Goal: Task Accomplishment & Management: Complete application form

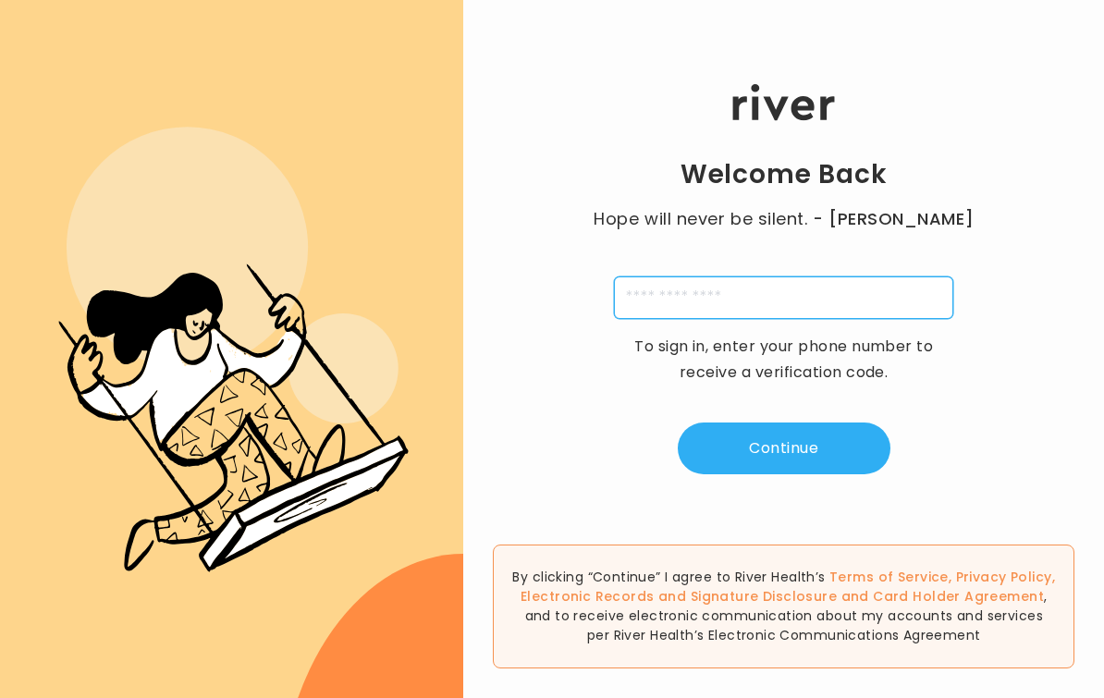
click at [836, 316] on input "tel" at bounding box center [783, 297] width 339 height 43
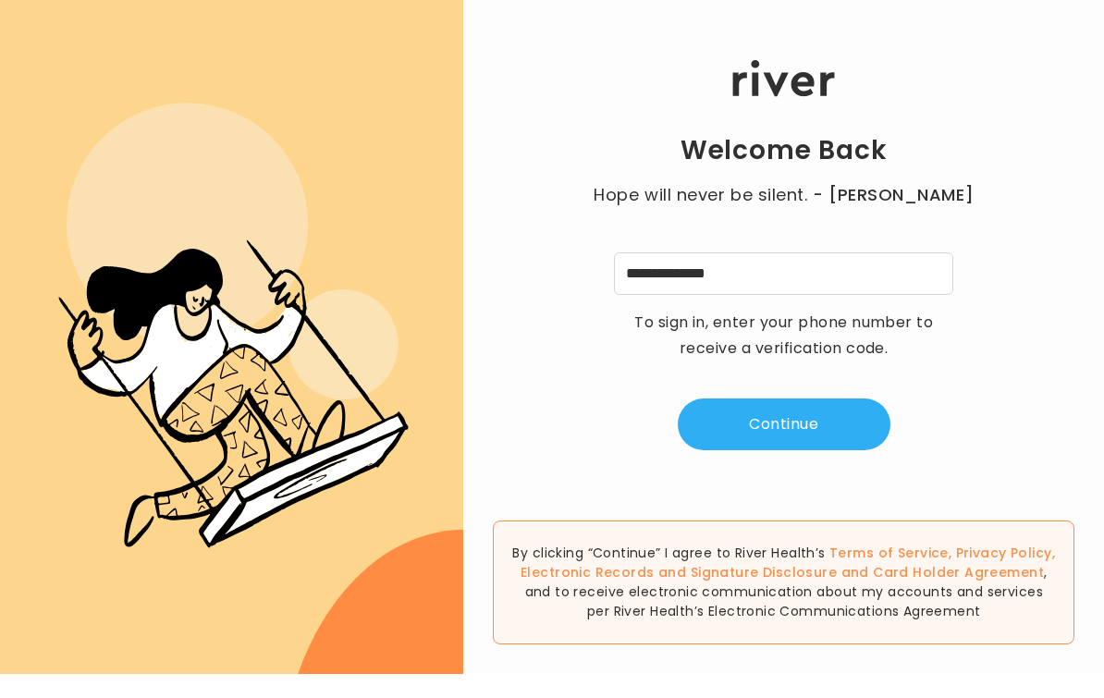
scroll to position [24, 0]
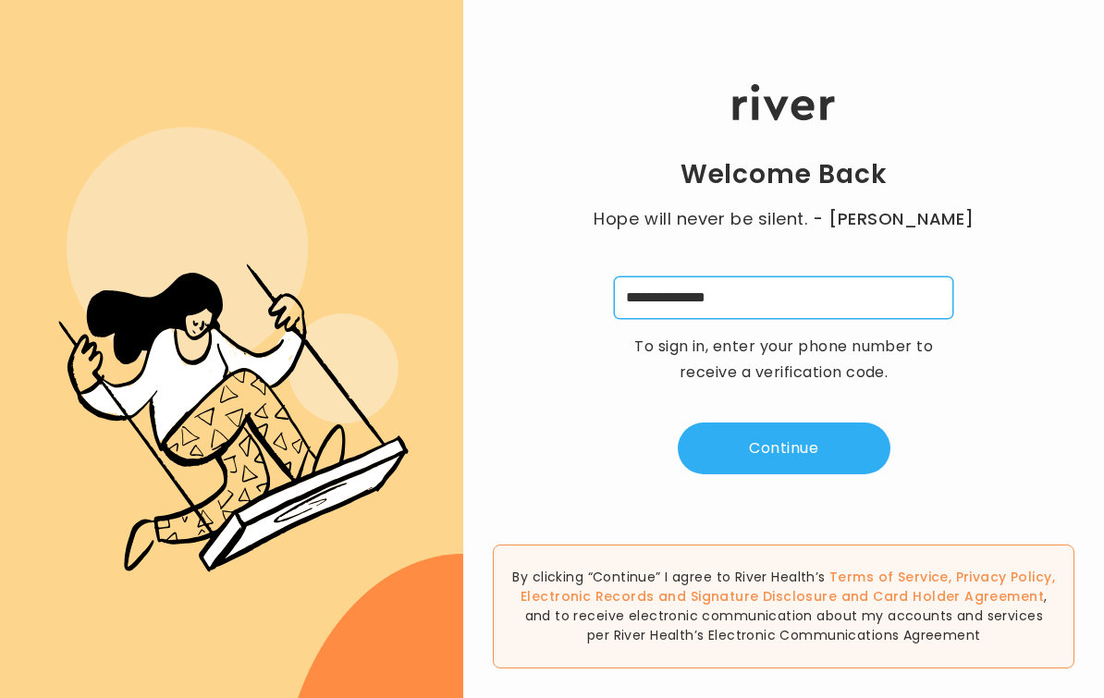
type input "**********"
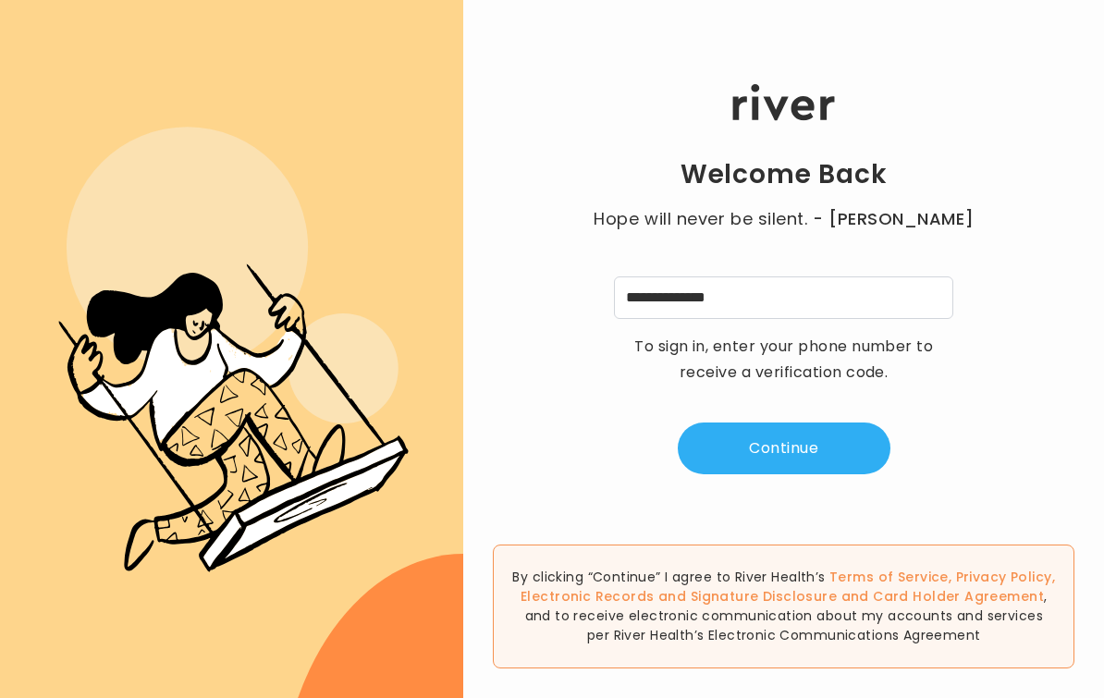
click at [829, 441] on button "Continue" at bounding box center [784, 448] width 213 height 52
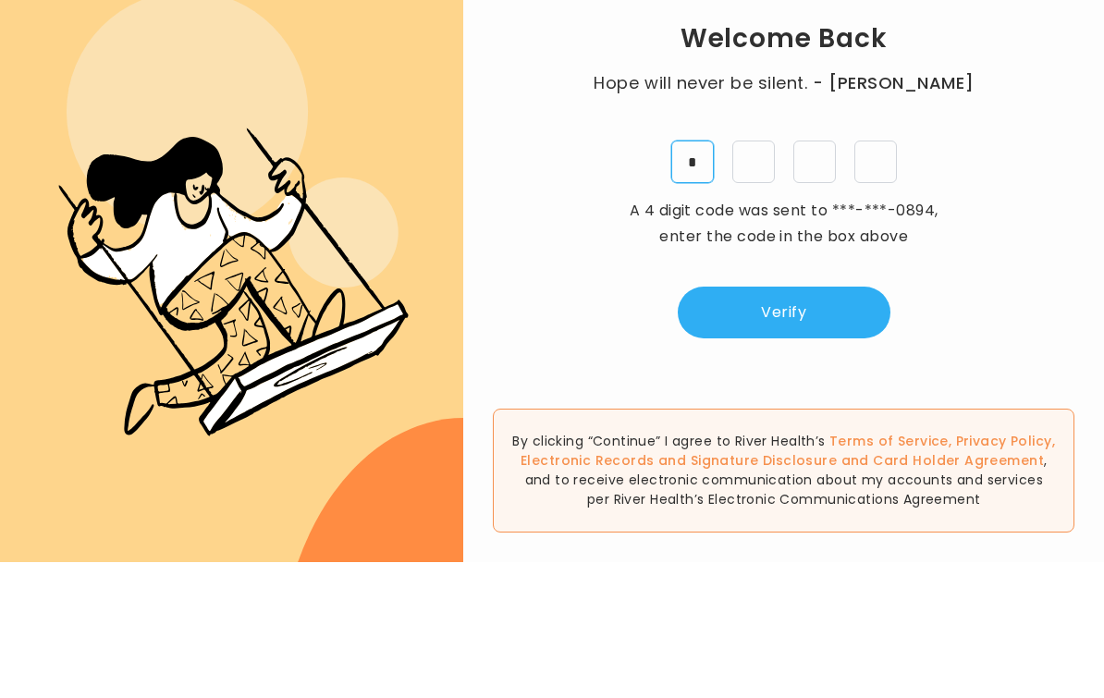
type input "*"
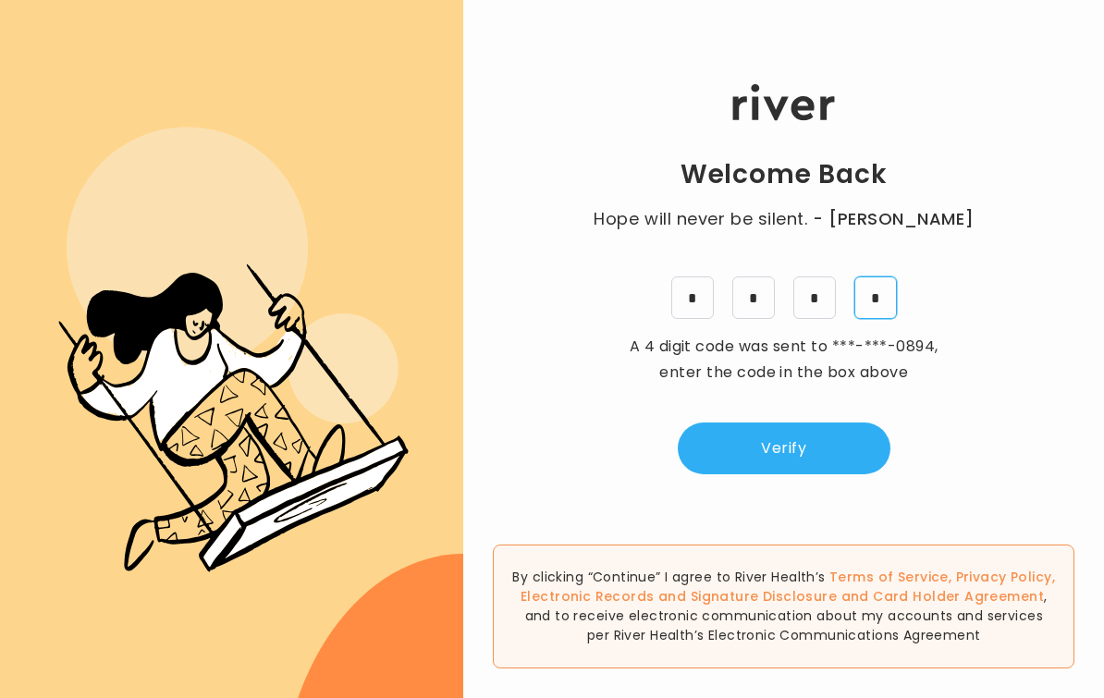
type input "*"
click at [828, 422] on button "Verify" at bounding box center [784, 448] width 213 height 52
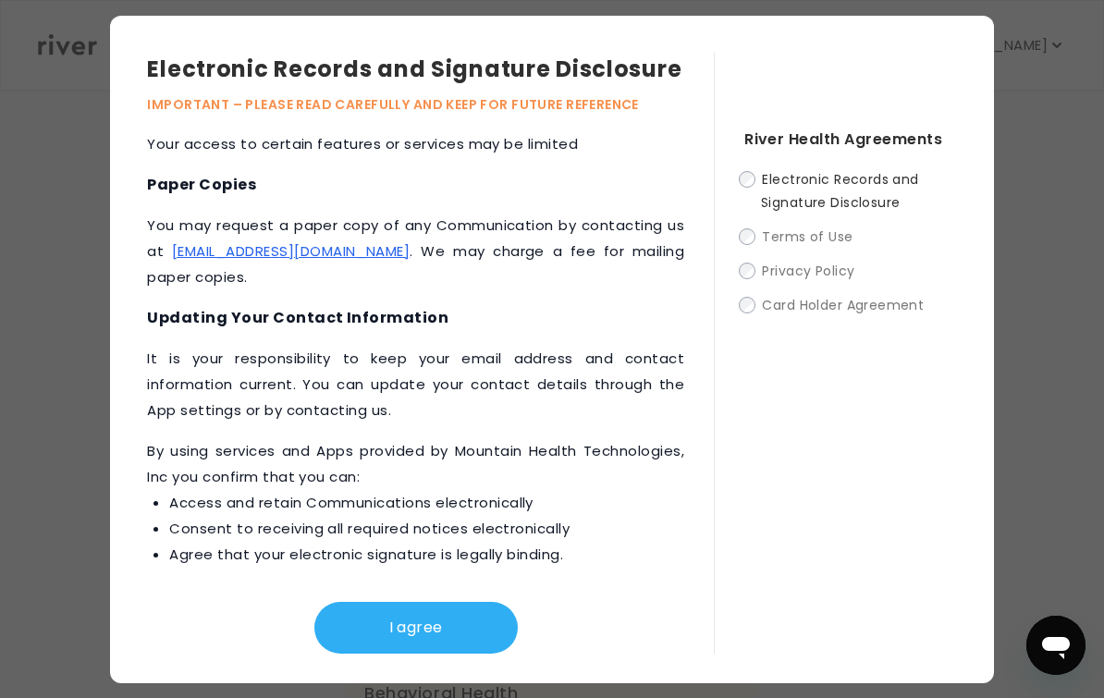
scroll to position [989, 0]
click at [456, 642] on button "I agree" at bounding box center [415, 628] width 203 height 52
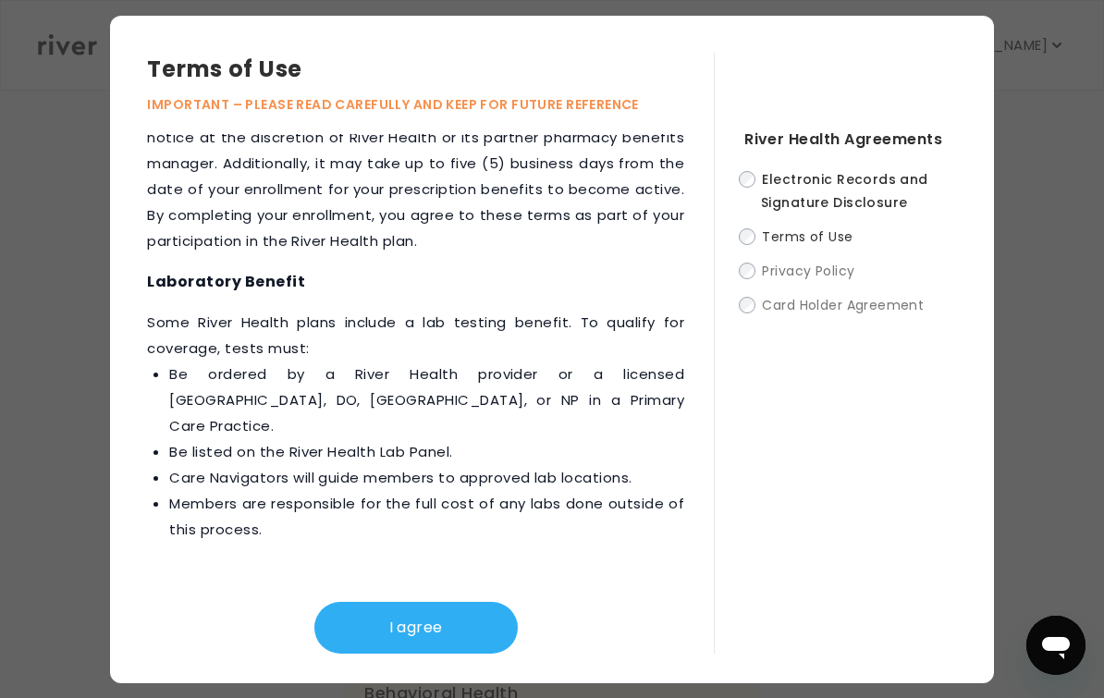
scroll to position [3027, 0]
click at [472, 634] on button "I agree" at bounding box center [415, 628] width 203 height 52
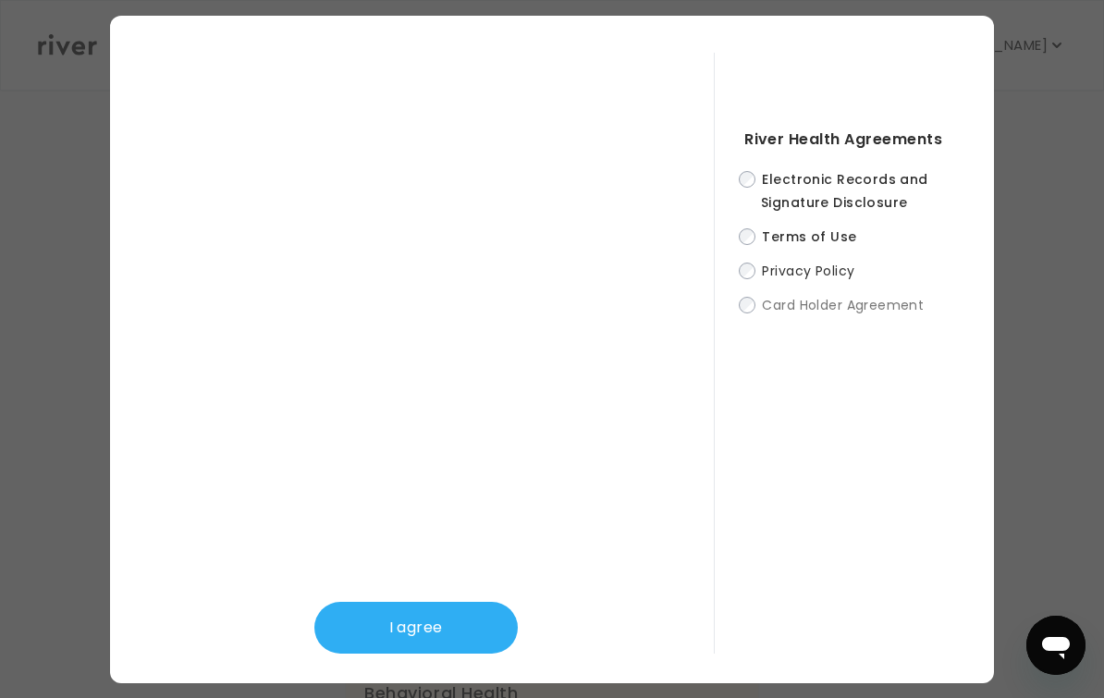
click at [465, 643] on button "I agree" at bounding box center [415, 628] width 203 height 52
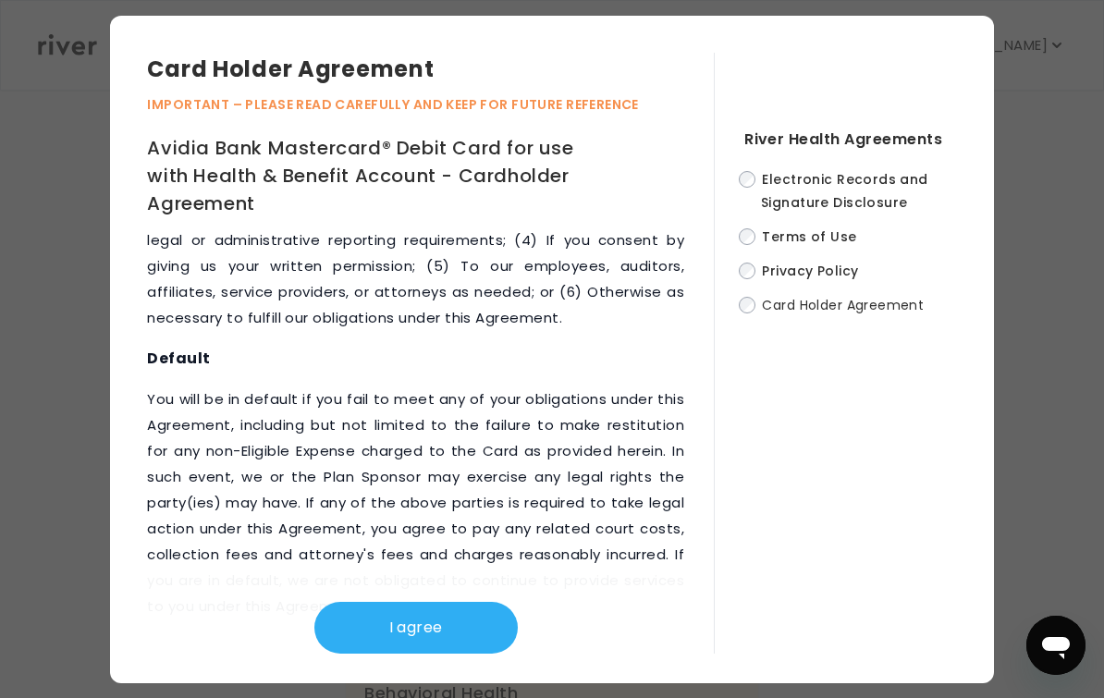
scroll to position [11534, 0]
click at [471, 637] on button "I agree" at bounding box center [415, 628] width 203 height 52
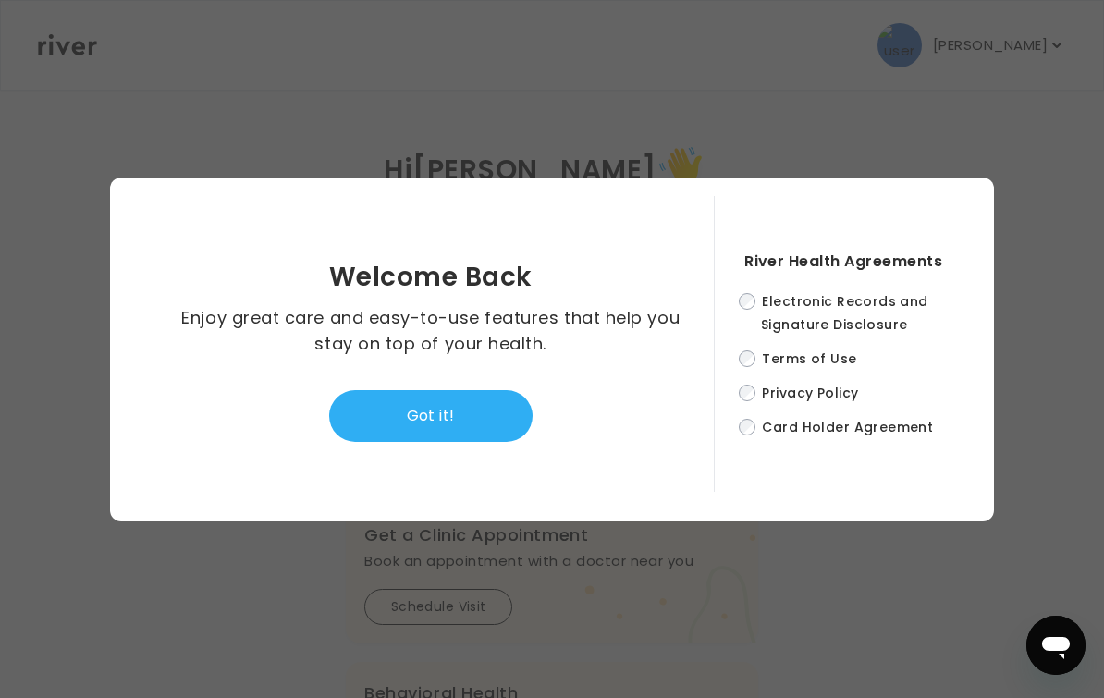
click at [485, 430] on button "Got it!" at bounding box center [430, 416] width 203 height 52
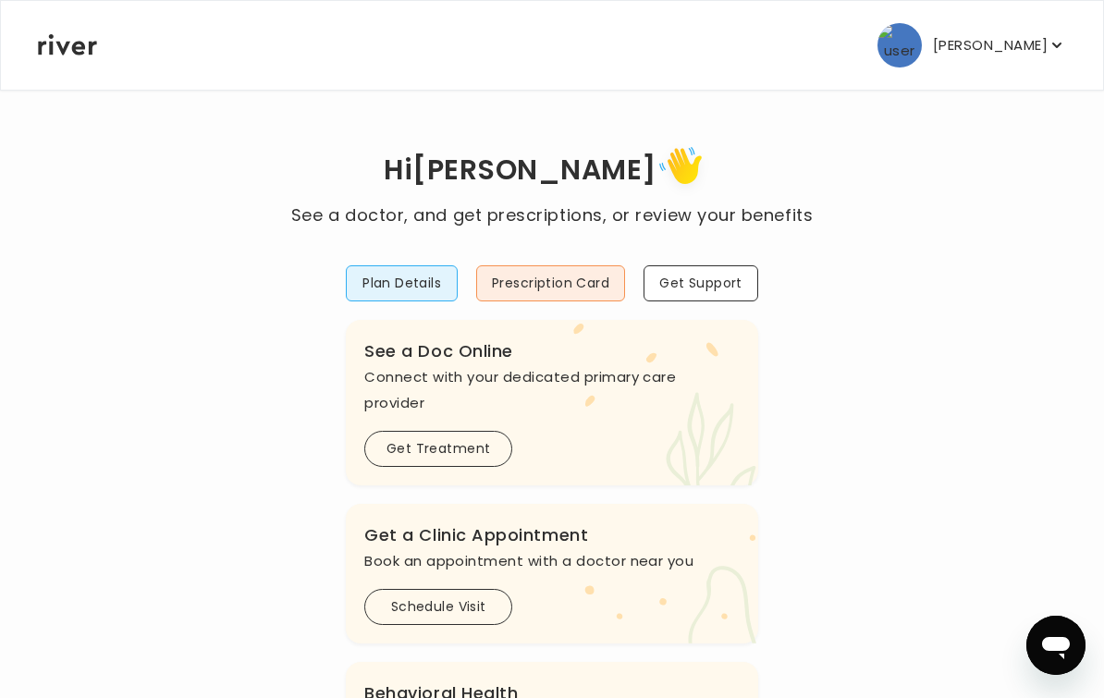
click at [466, 444] on button "Get Treatment" at bounding box center [438, 449] width 148 height 36
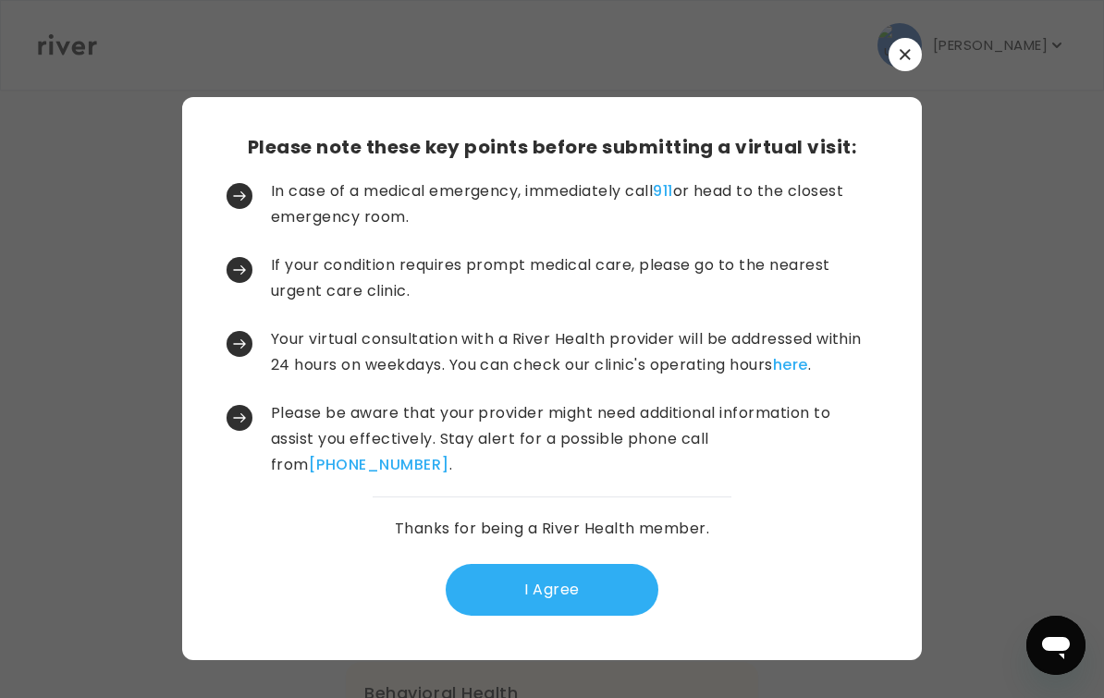
click at [592, 605] on button "I Agree" at bounding box center [552, 590] width 213 height 52
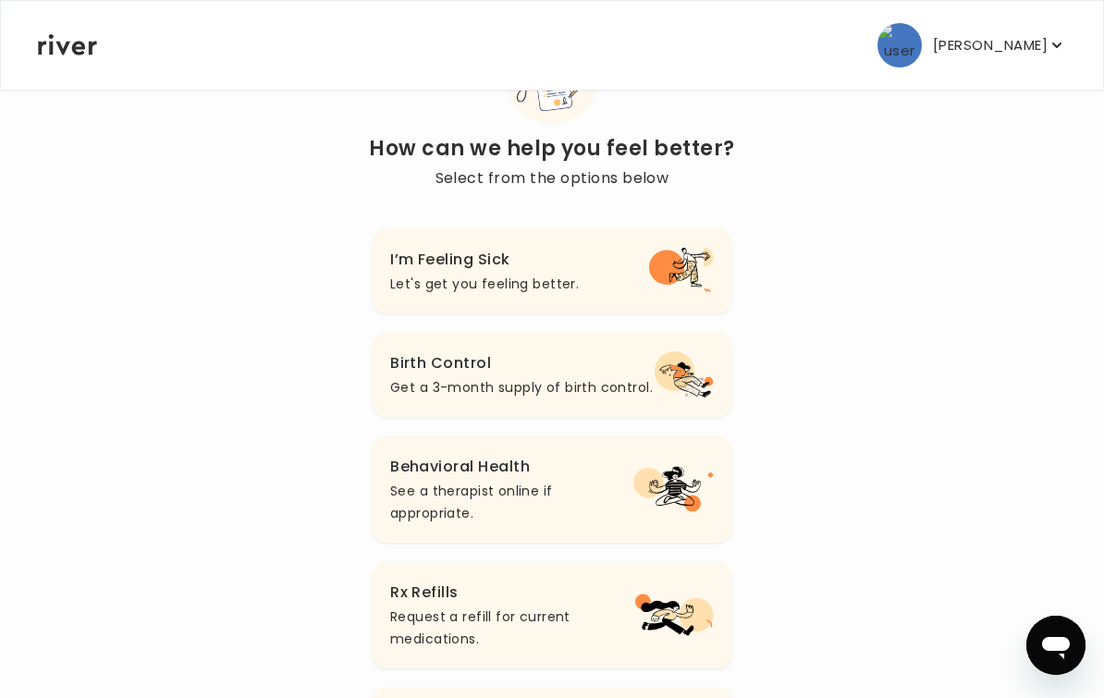
scroll to position [67, 0]
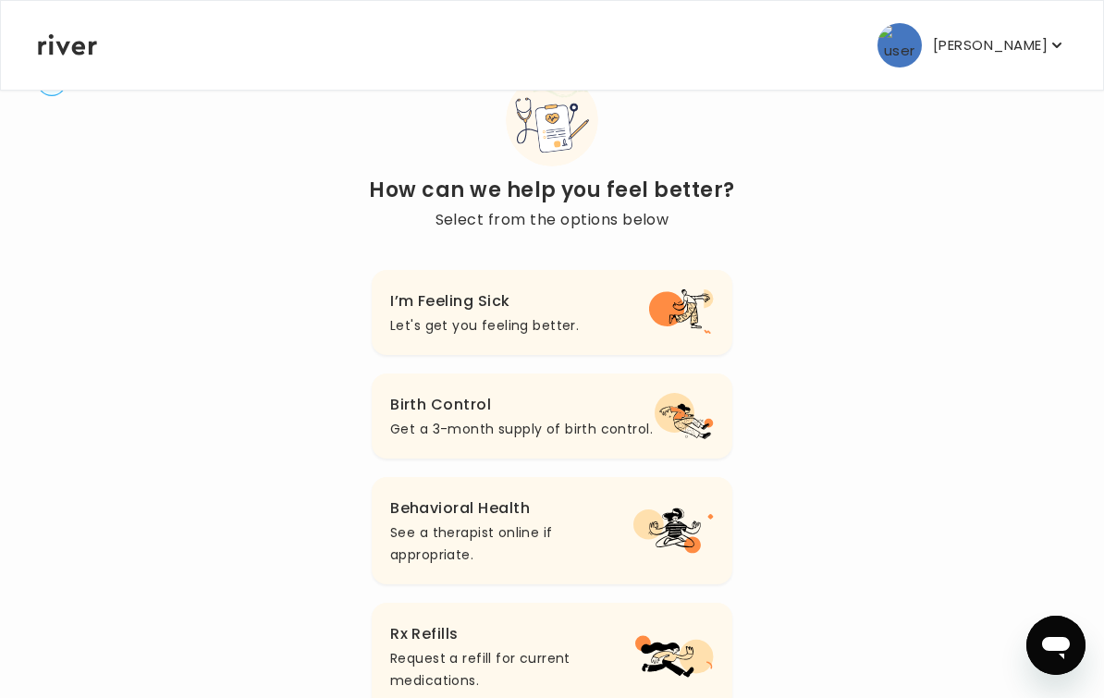
click at [557, 312] on h3 "I’m Feeling Sick" at bounding box center [484, 301] width 189 height 26
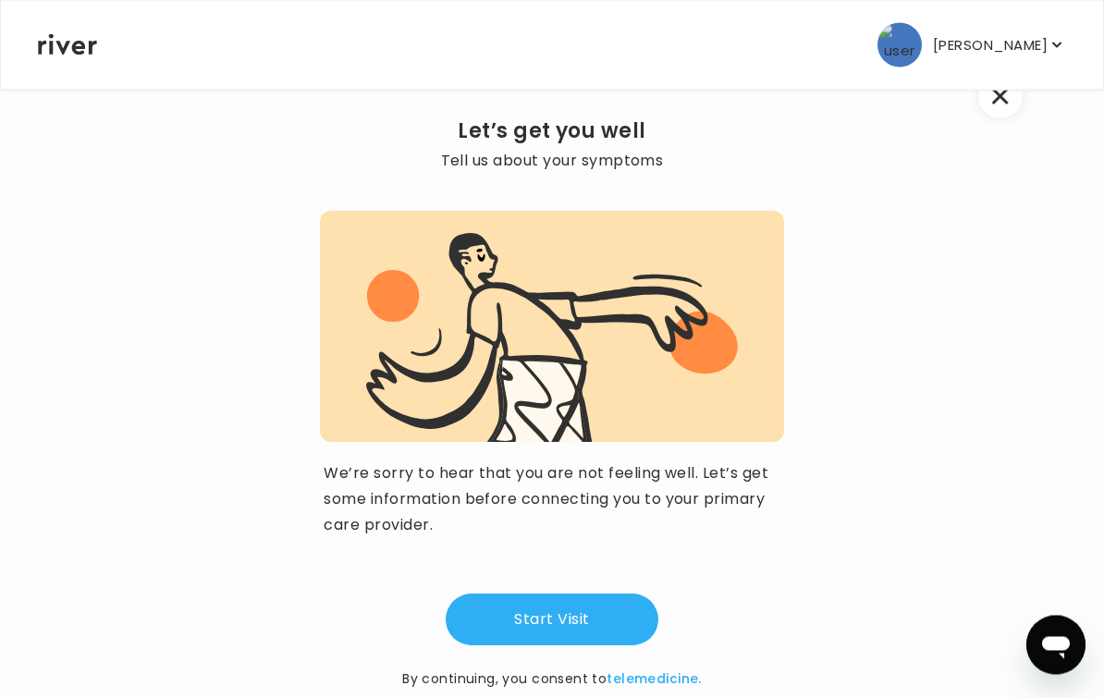
scroll to position [77, 0]
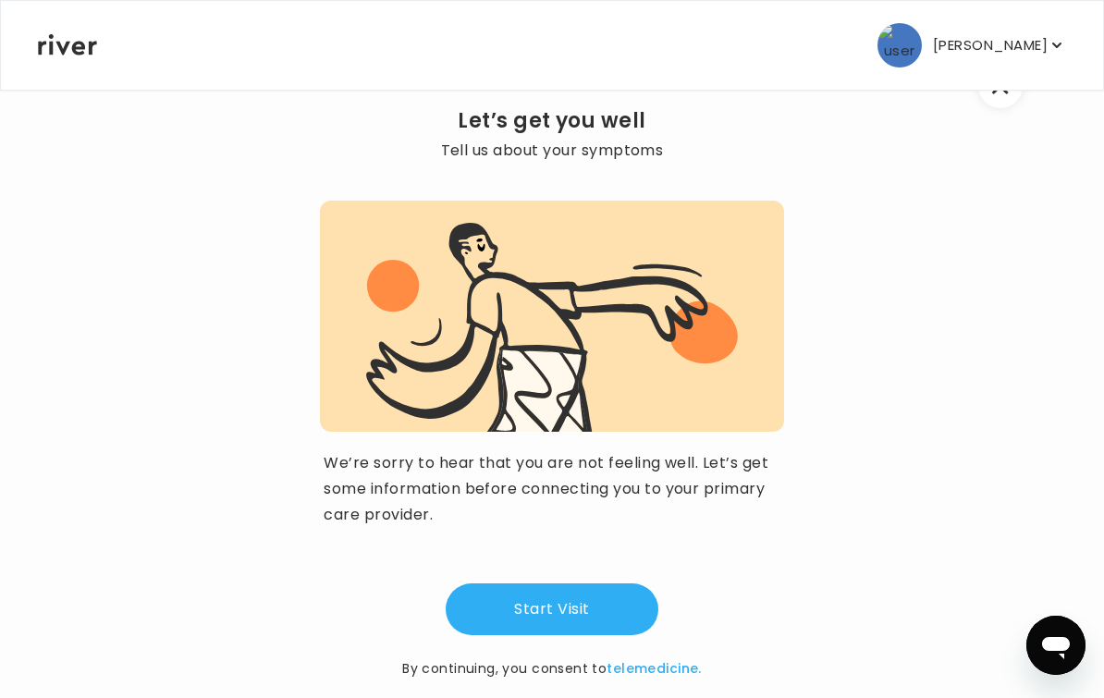
click at [594, 610] on button "Start Visit" at bounding box center [552, 609] width 213 height 52
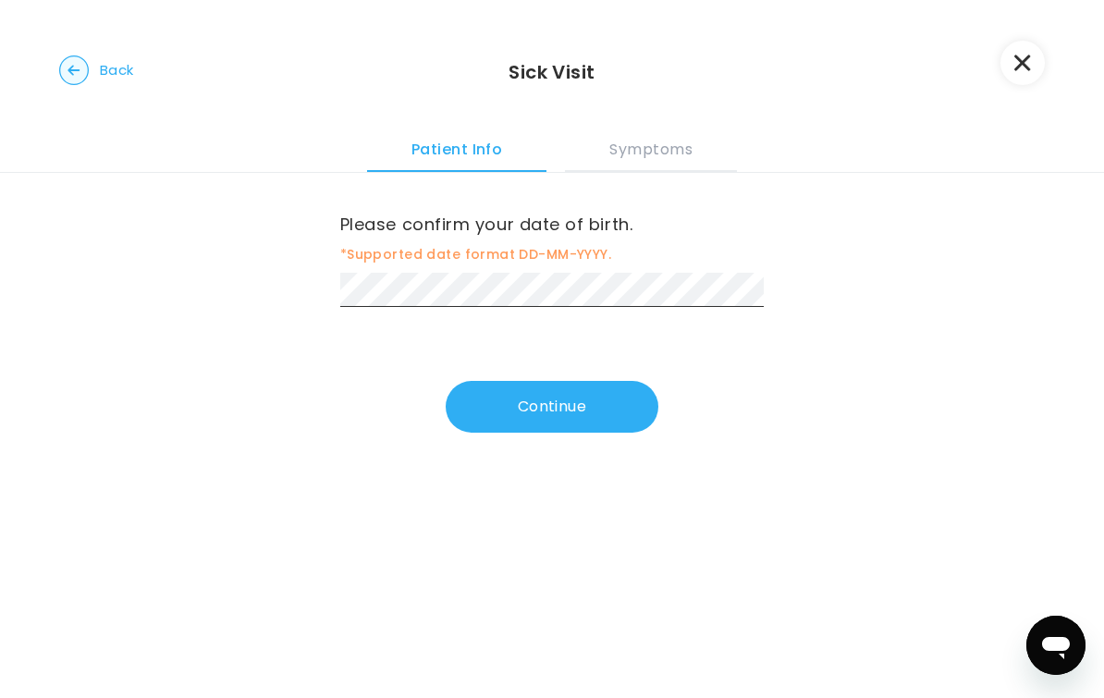
click at [595, 399] on button "Continue" at bounding box center [552, 407] width 213 height 52
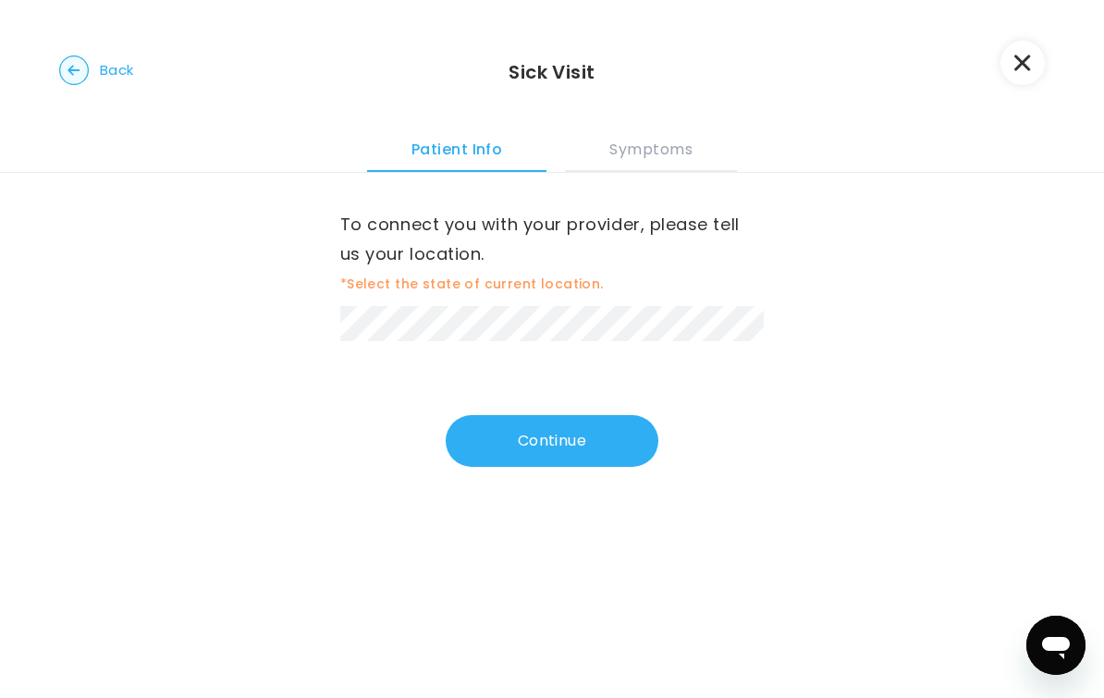
click at [599, 444] on button "Continue" at bounding box center [552, 441] width 213 height 52
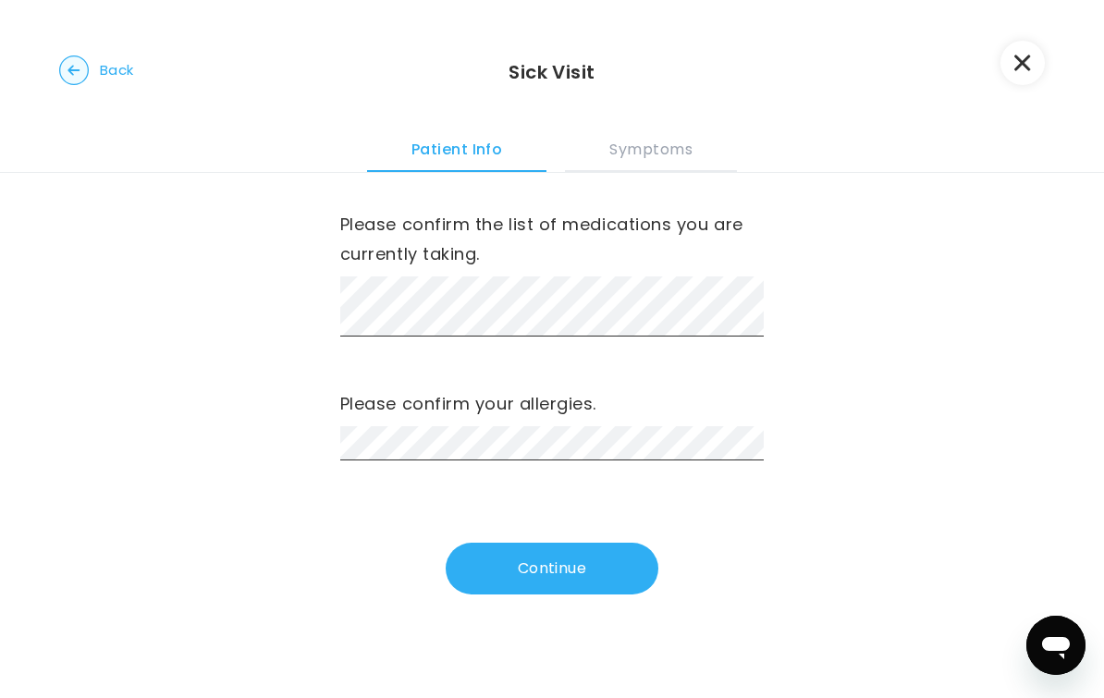
click at [614, 567] on button "Continue" at bounding box center [552, 569] width 213 height 52
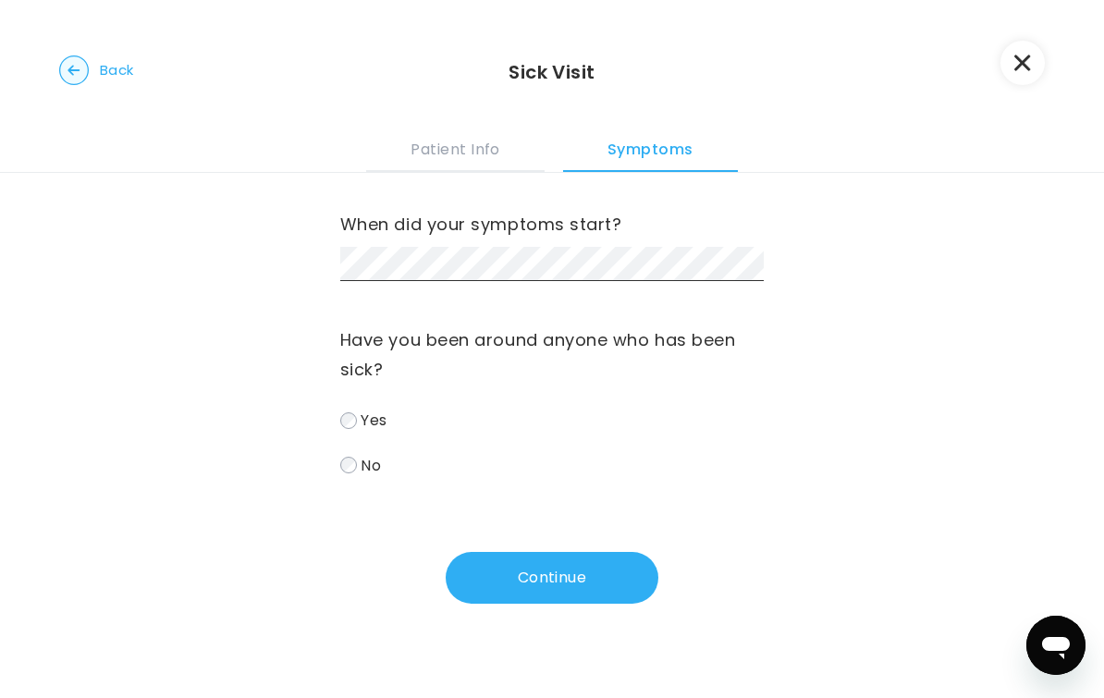
click at [566, 590] on button "Continue" at bounding box center [552, 578] width 213 height 52
click at [586, 569] on button "Continue" at bounding box center [552, 578] width 213 height 52
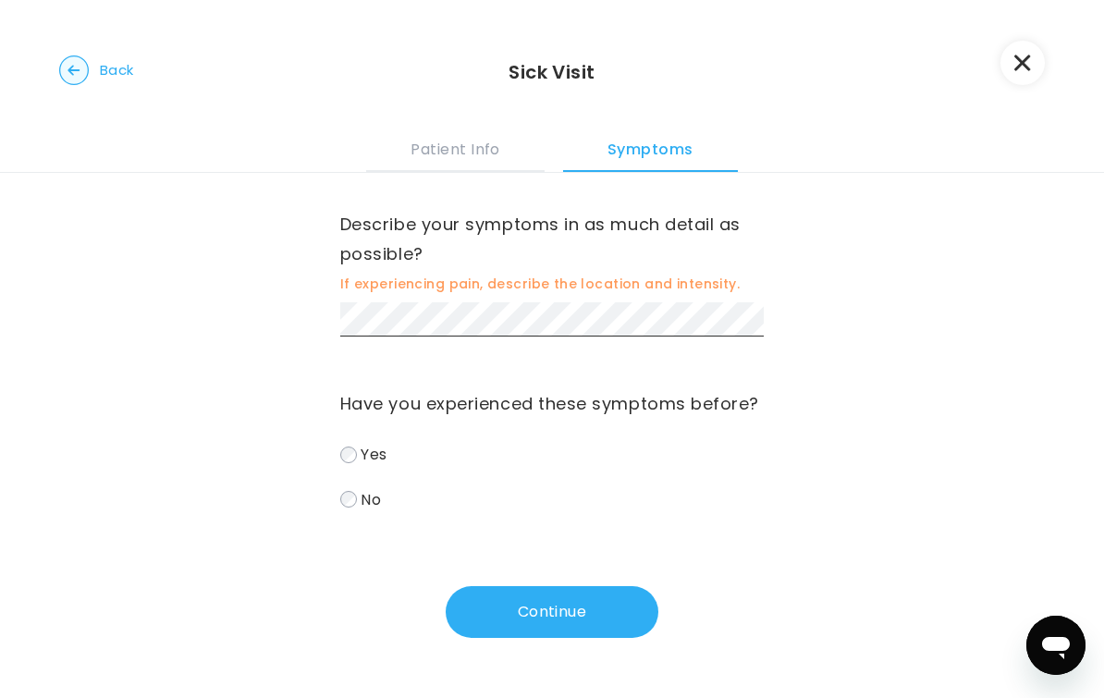
click at [624, 614] on button "Continue" at bounding box center [552, 612] width 213 height 52
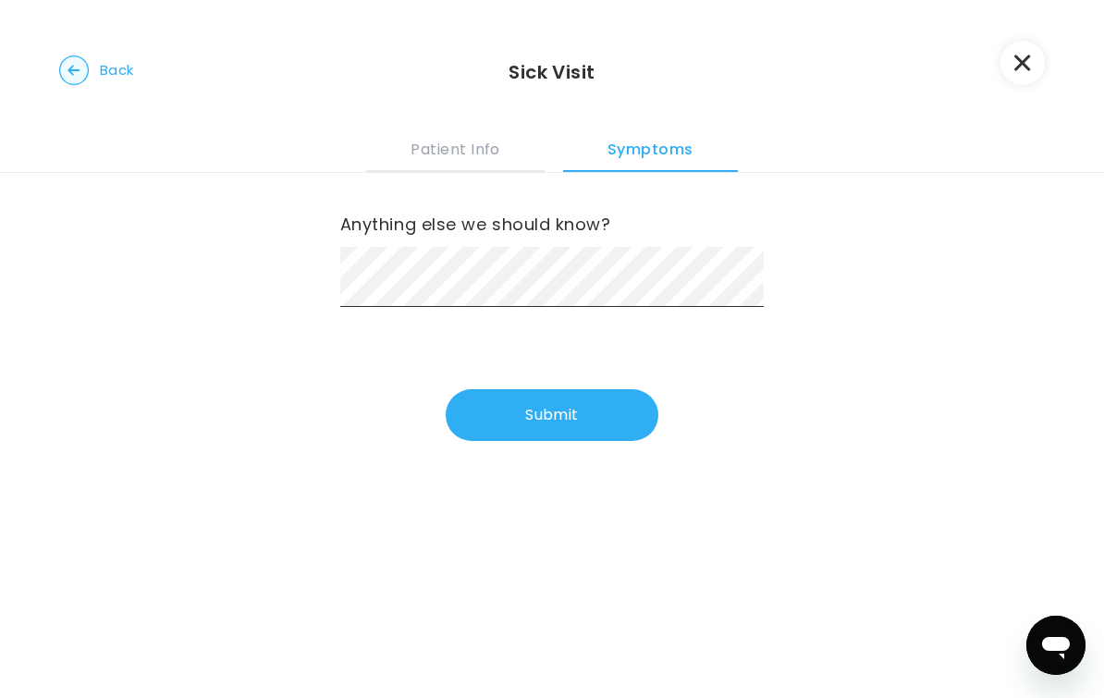
click at [630, 406] on button "Submit" at bounding box center [552, 415] width 213 height 52
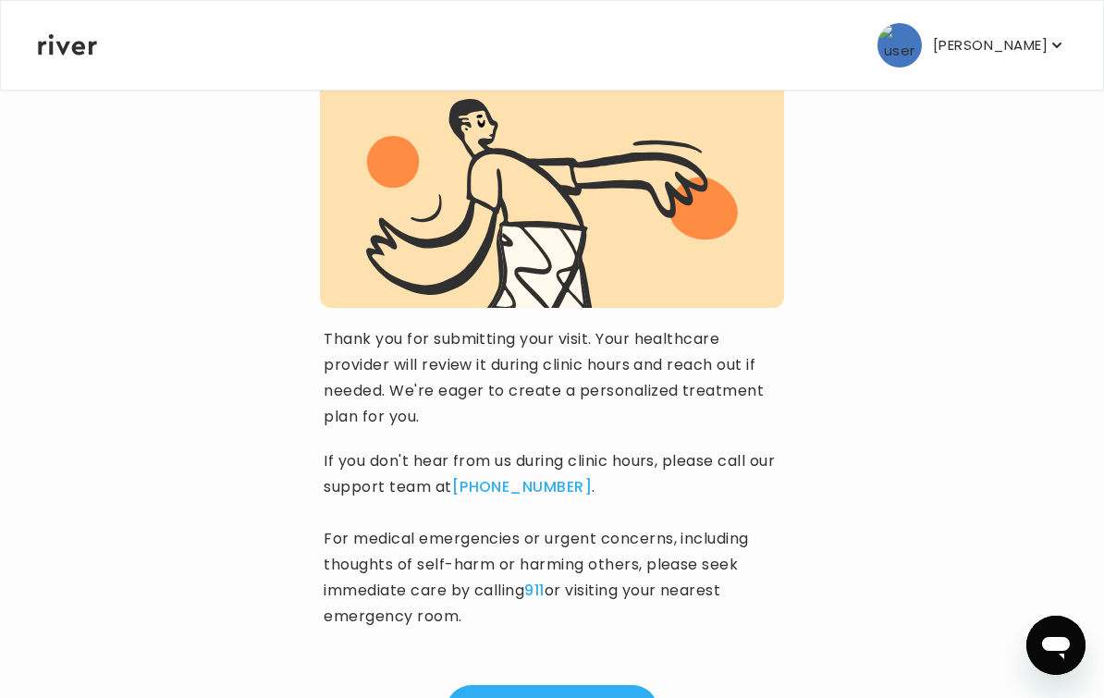
scroll to position [221, 0]
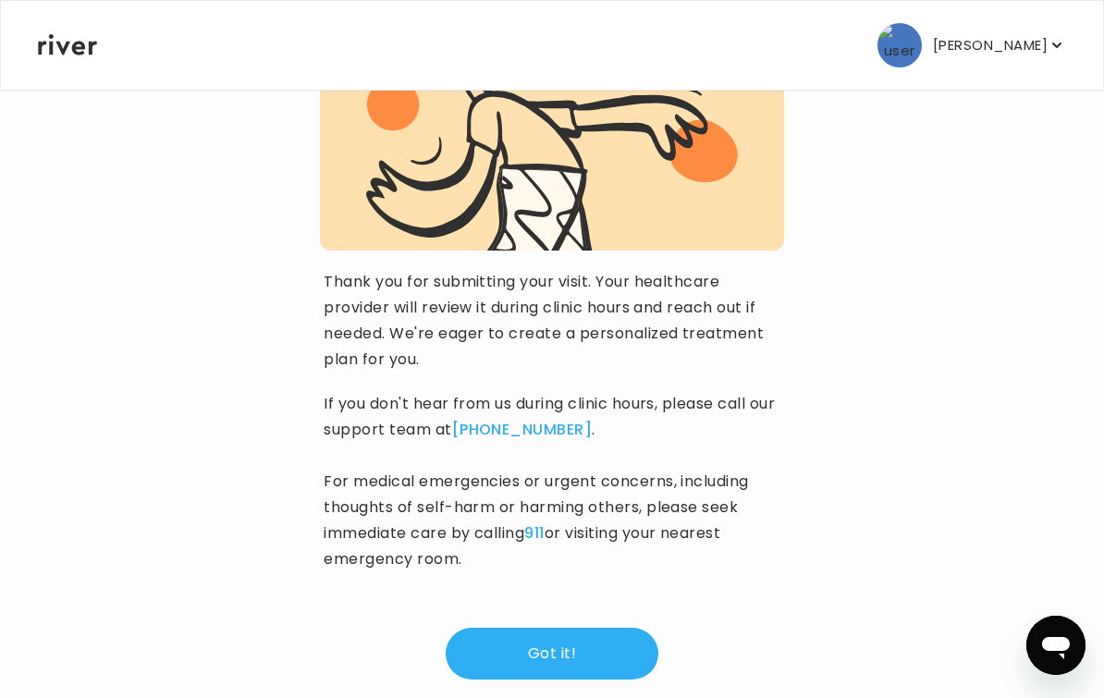
click at [611, 652] on button "Got it!" at bounding box center [552, 654] width 213 height 52
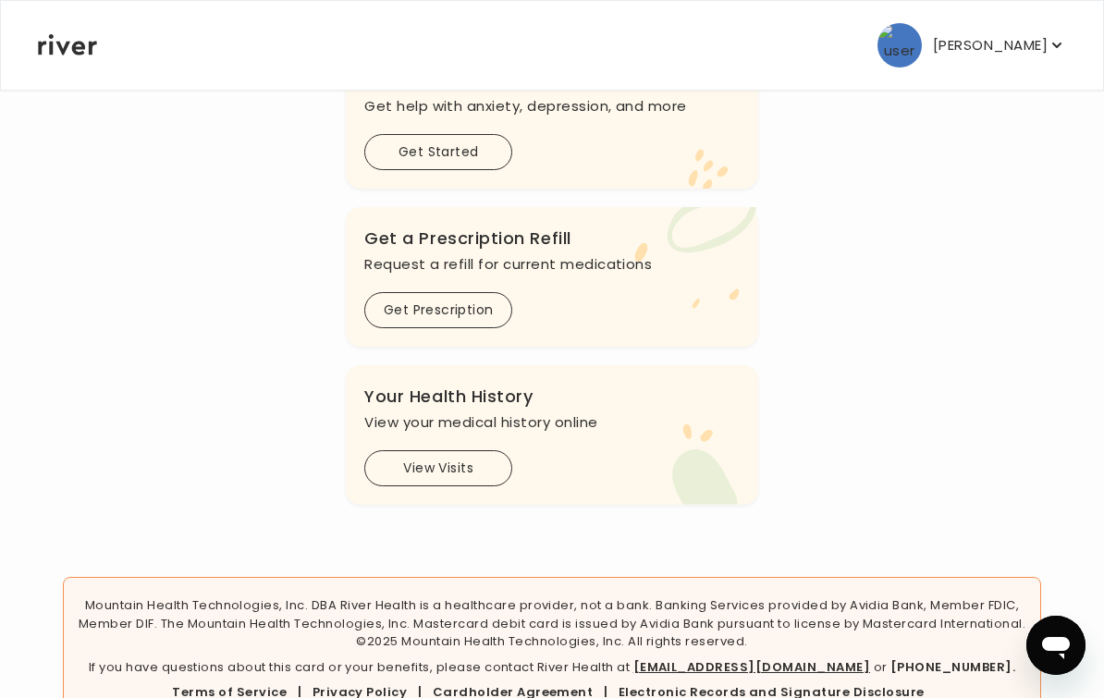
scroll to position [712, 0]
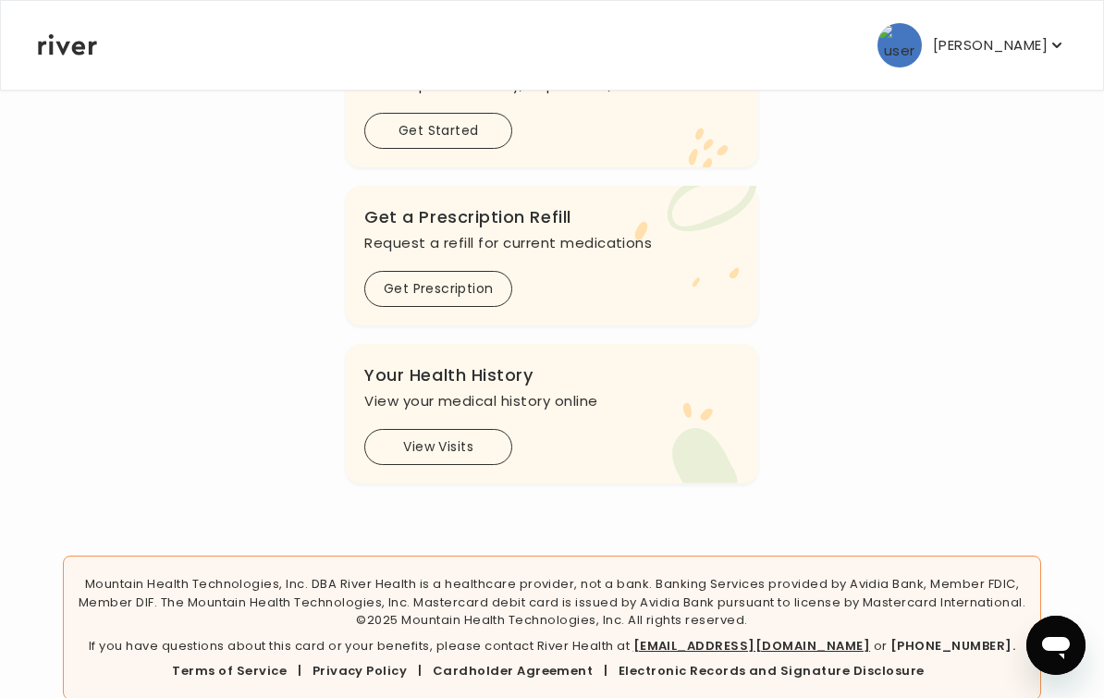
click at [1047, 59] on button "Jaime Trujillo" at bounding box center [971, 45] width 189 height 44
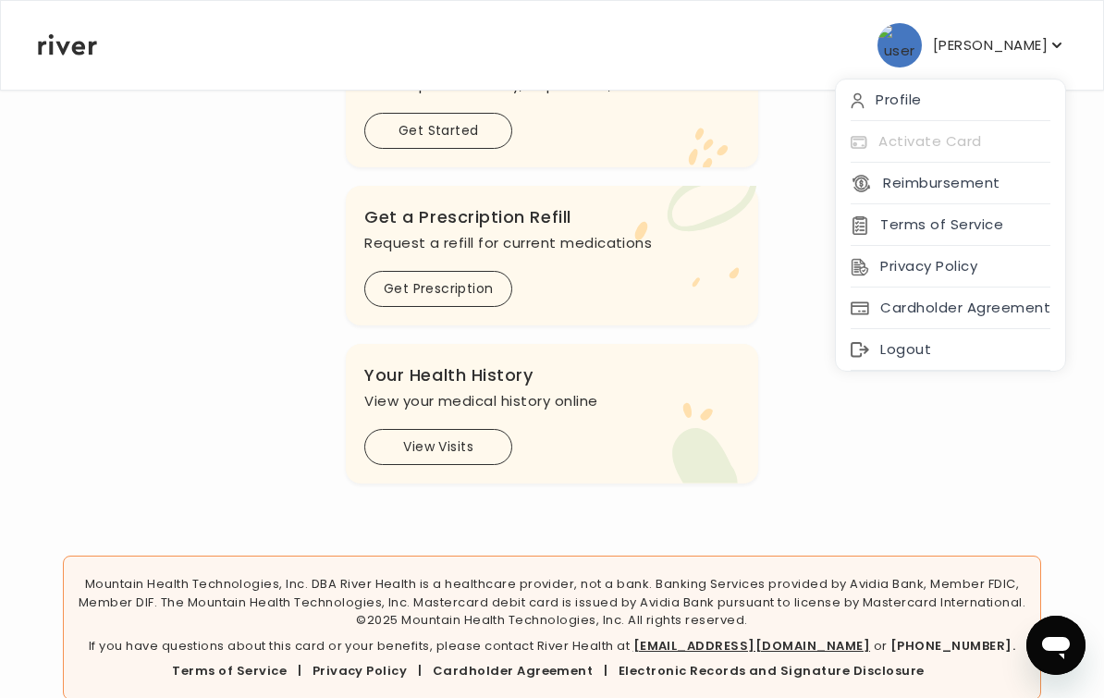
click at [945, 343] on div "Logout" at bounding box center [950, 350] width 229 height 42
